Goal: Information Seeking & Learning: Learn about a topic

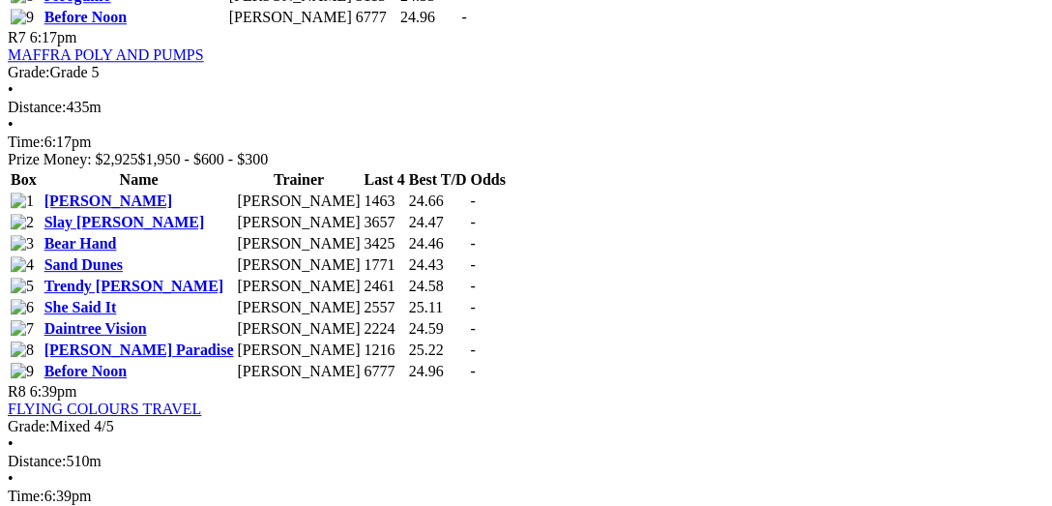
scroll to position [3084, 0]
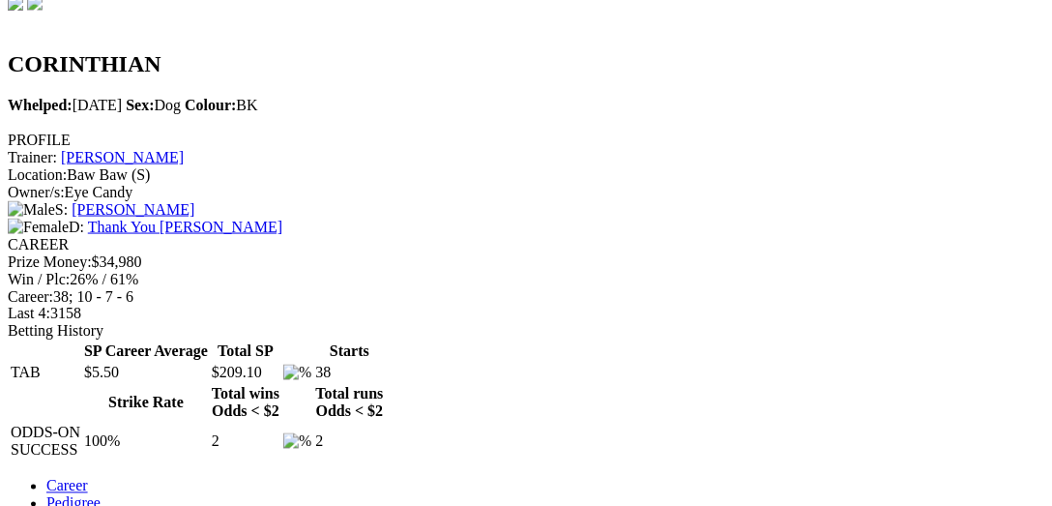
scroll to position [198, 0]
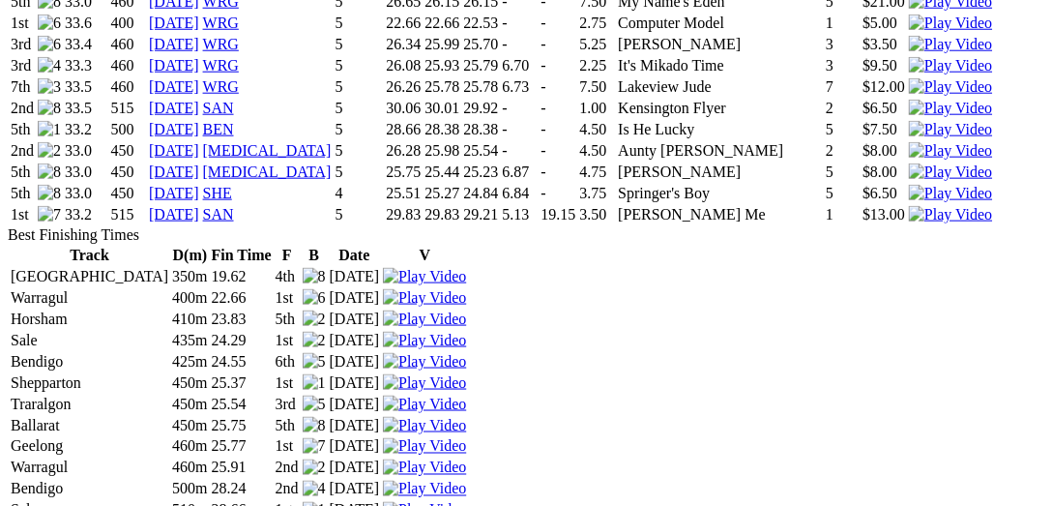
scroll to position [2288, 0]
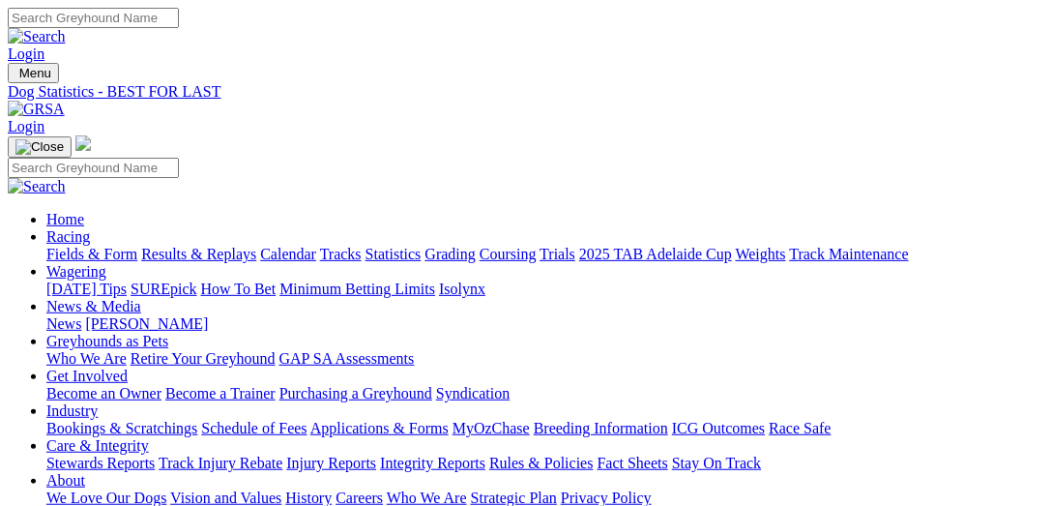
click at [83, 246] on link "Fields & Form" at bounding box center [91, 254] width 91 height 16
select select "QLD"
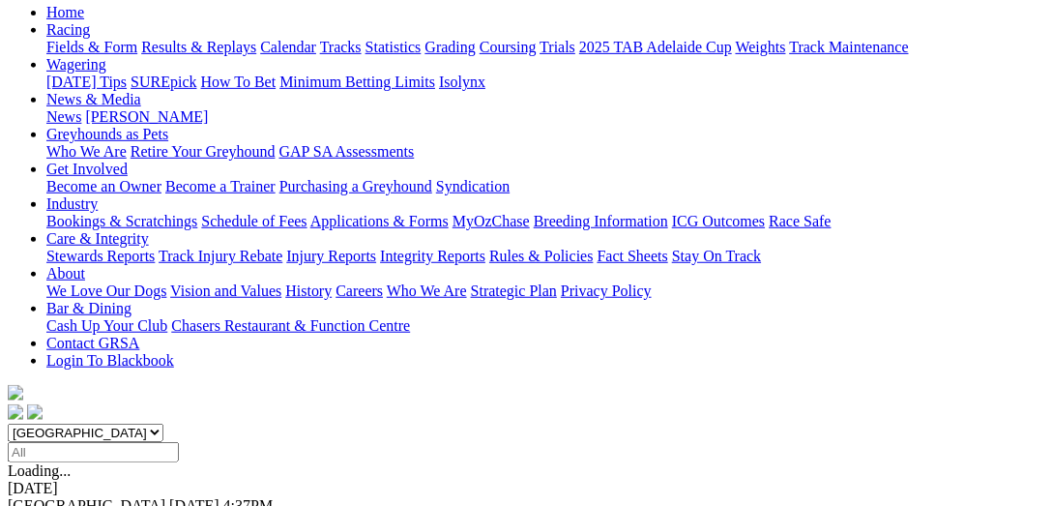
scroll to position [298, 0]
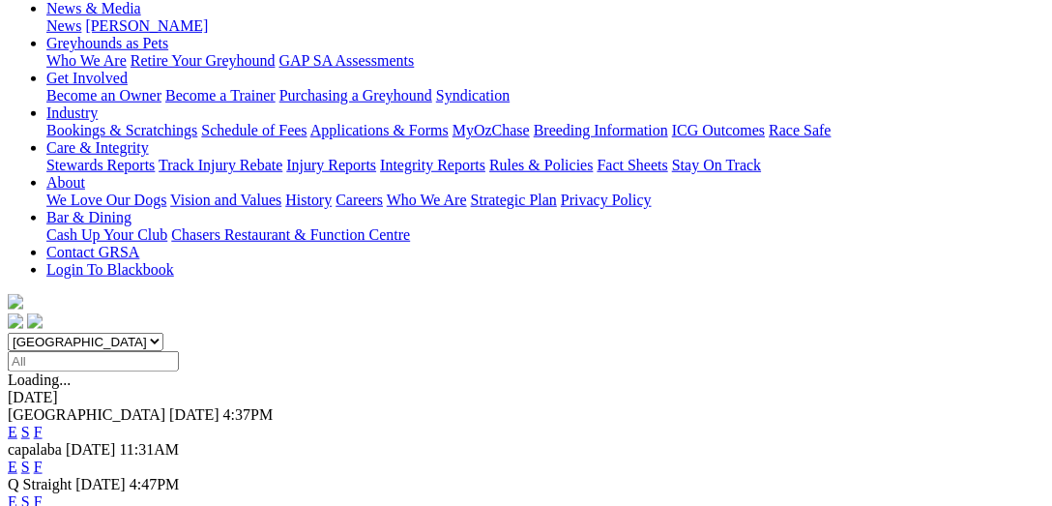
click at [43, 493] on link "F" at bounding box center [38, 501] width 9 height 16
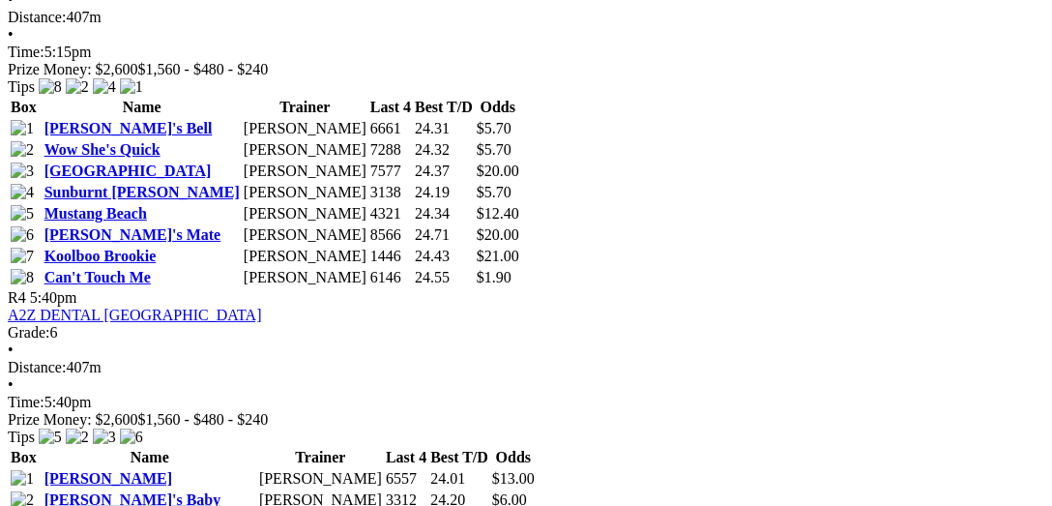
scroll to position [1691, 0]
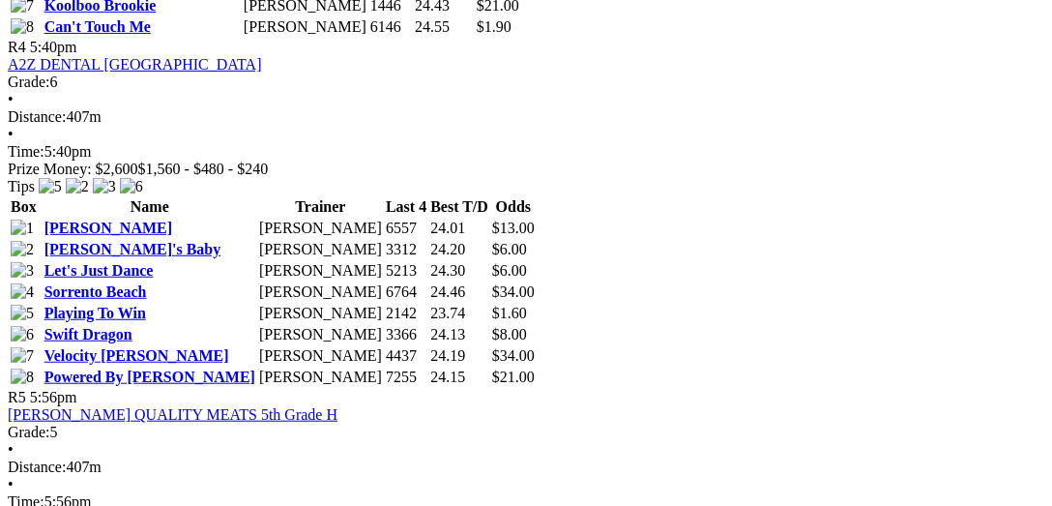
scroll to position [1890, 0]
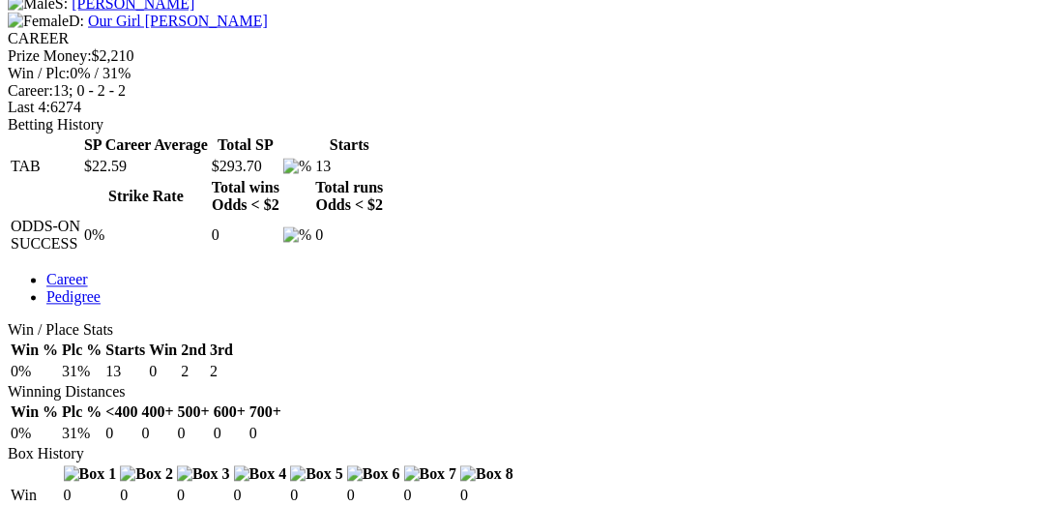
scroll to position [795, 0]
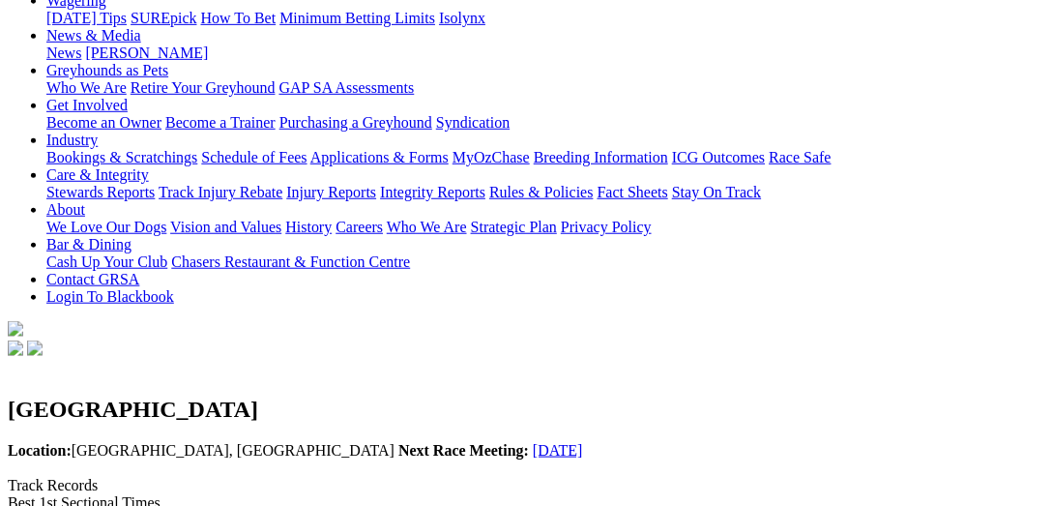
scroll to position [298, 0]
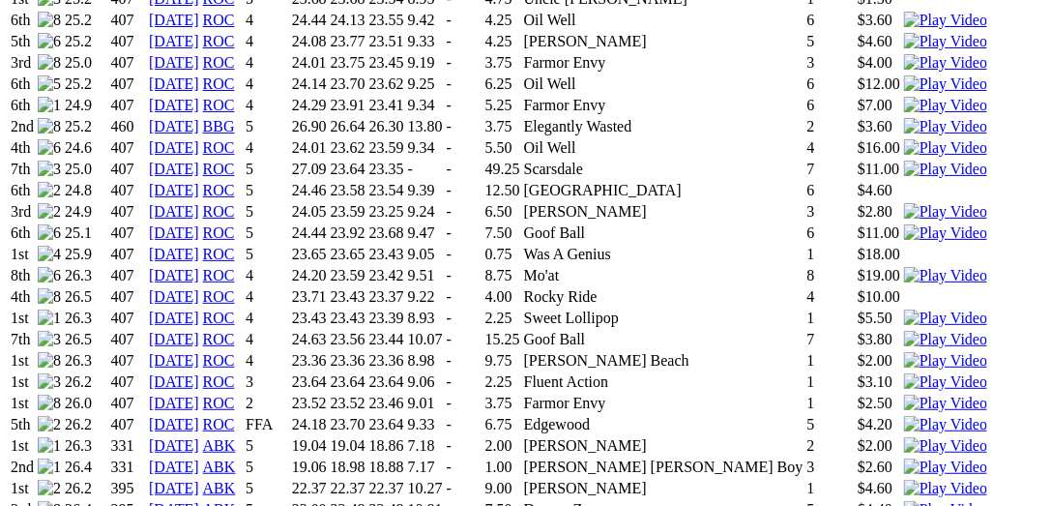
scroll to position [1791, 0]
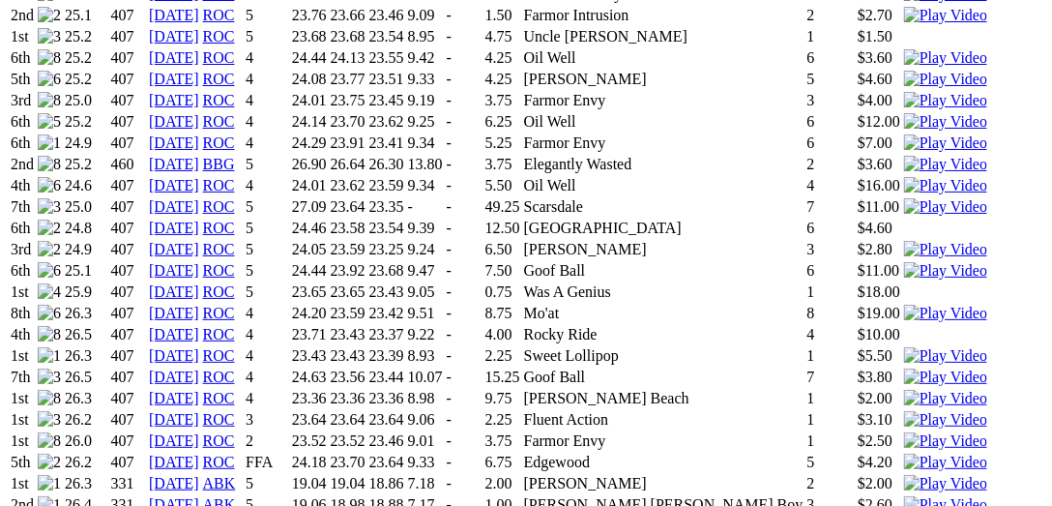
click at [904, 432] on img at bounding box center [945, 440] width 83 height 17
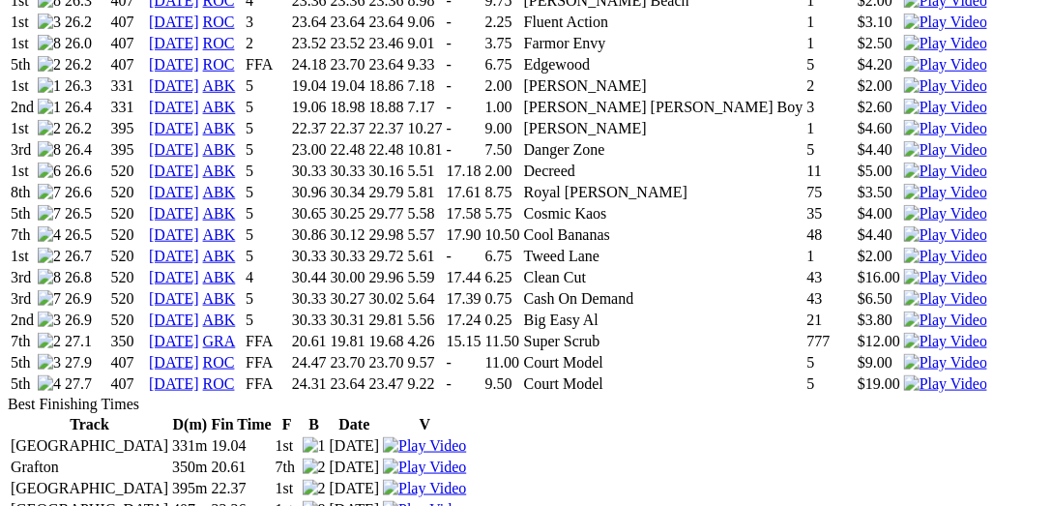
scroll to position [1990, 0]
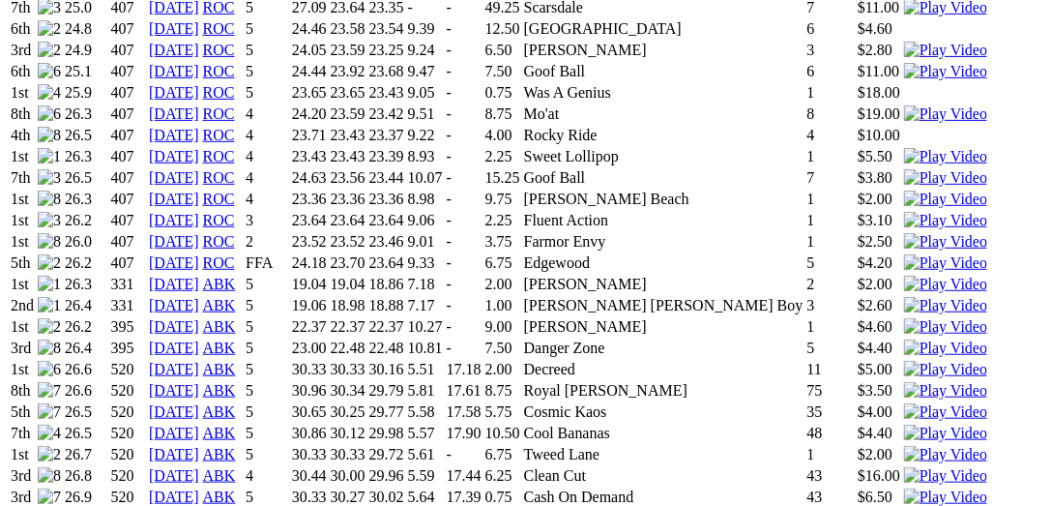
drag, startPoint x: 228, startPoint y: 215, endPoint x: 923, endPoint y: 235, distance: 694.8
click at [933, 232] on div "Blake's John Whelped: 30 Mar 2022 Sex: Dog Colour: Black PROFILE Trainer: Juani…" at bounding box center [526, 354] width 1037 height 3427
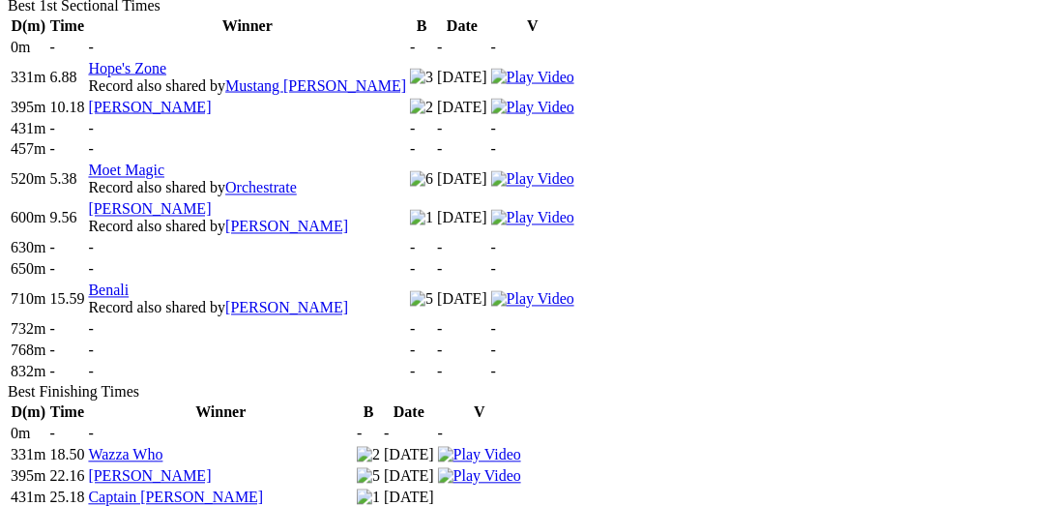
scroll to position [795, 0]
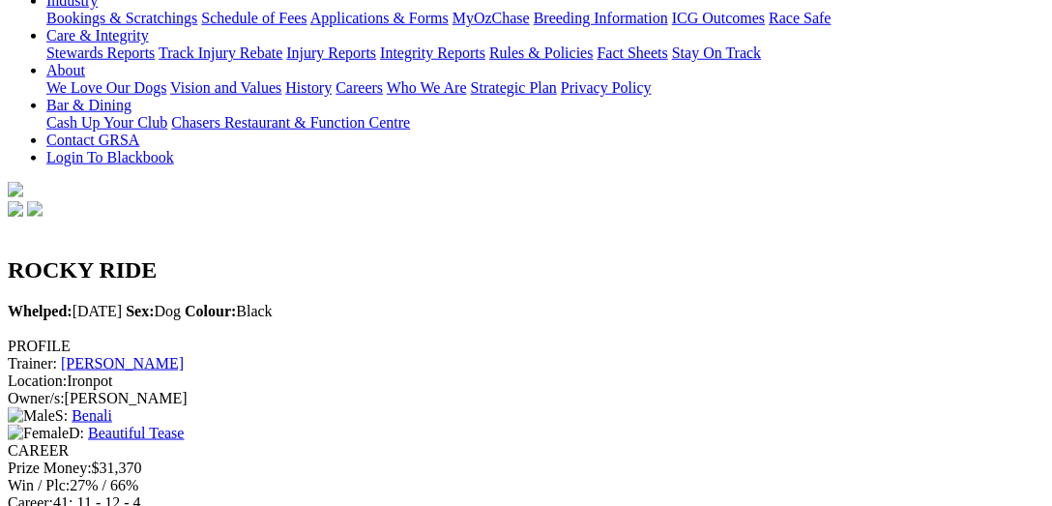
scroll to position [398, 0]
